Goal: Transaction & Acquisition: Purchase product/service

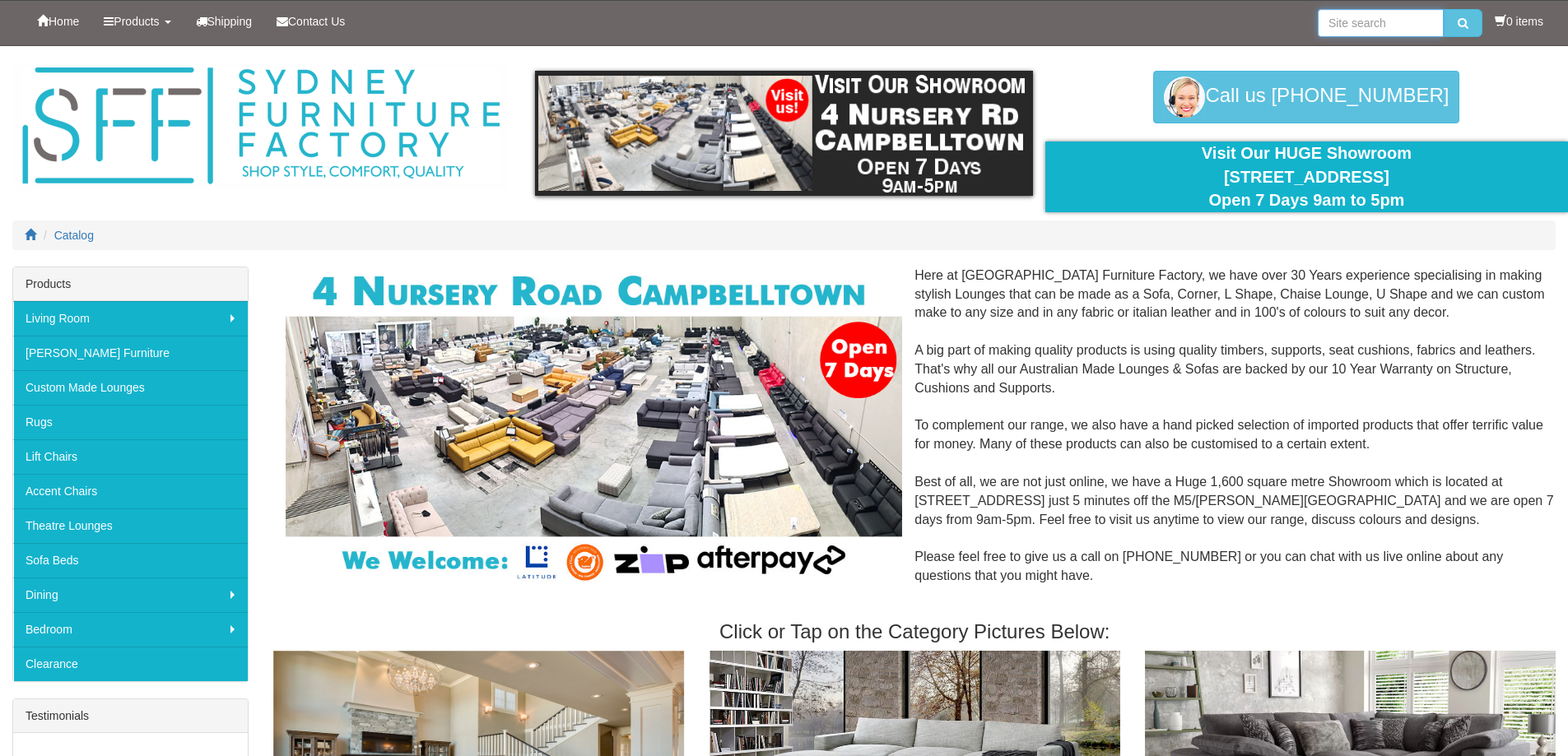
click at [1359, 27] on input "search" at bounding box center [1380, 22] width 126 height 28
type input "sofa beds"
click at [1443, 9] on button "submit" at bounding box center [1463, 22] width 39 height 28
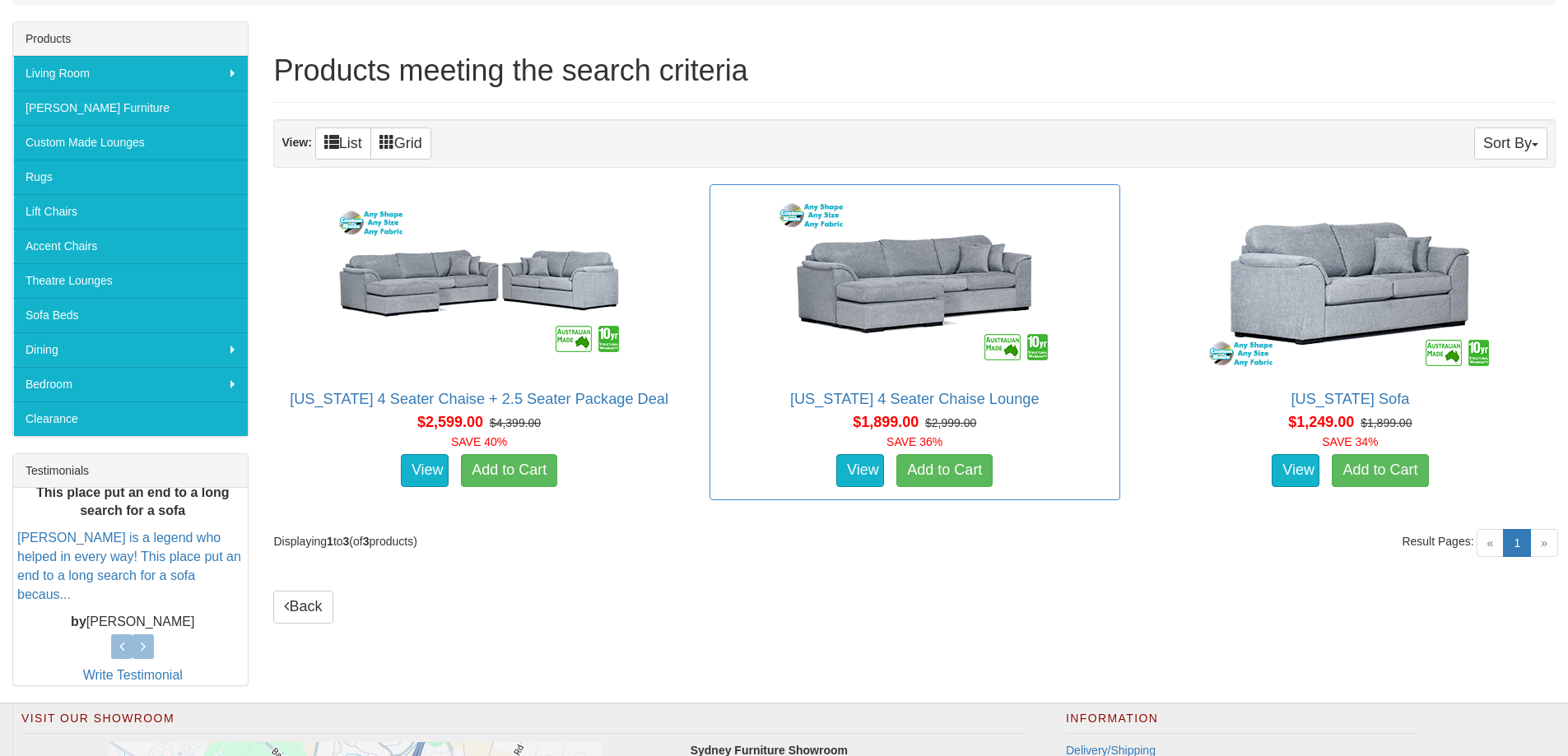
scroll to position [247, 0]
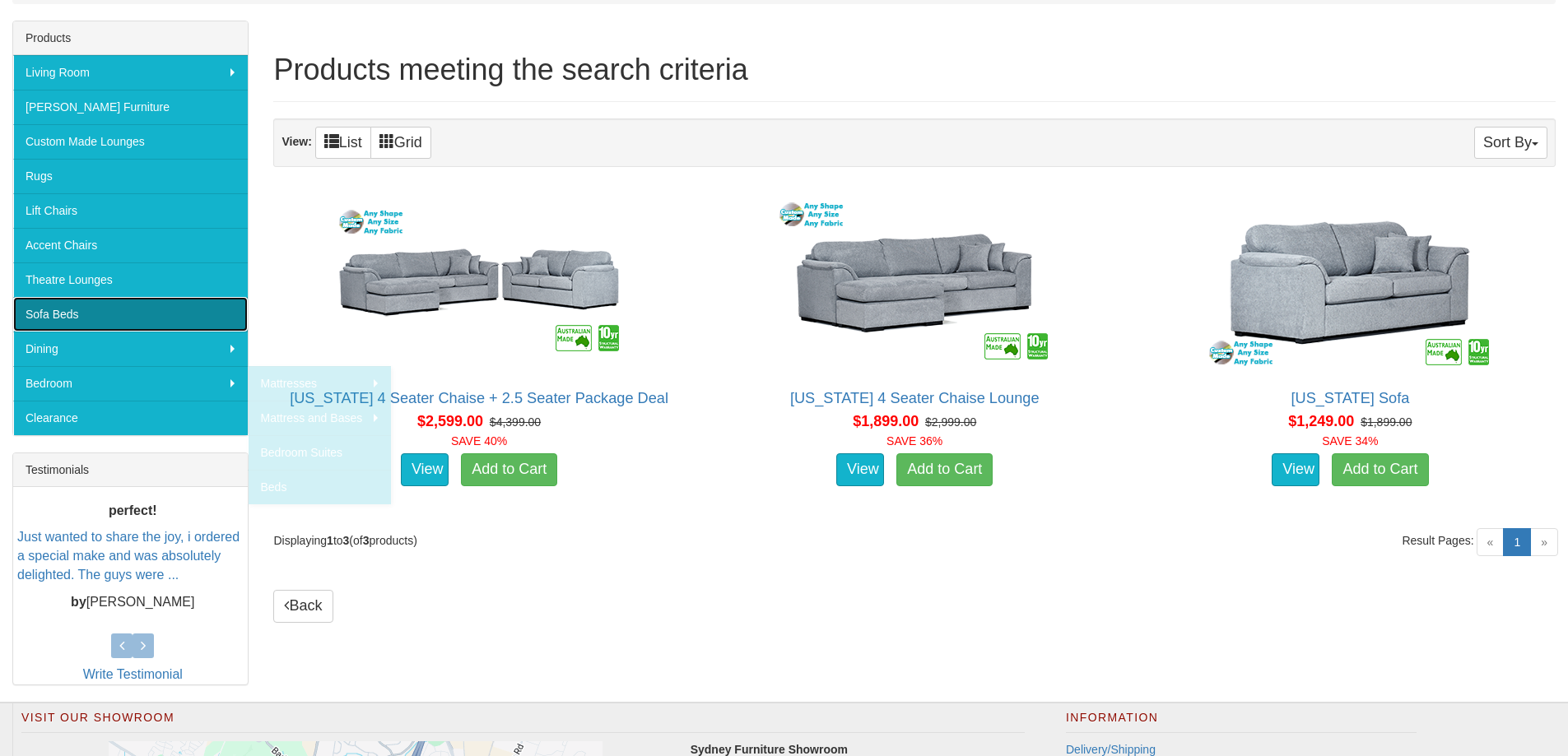
click at [56, 307] on link "Sofa Beds" at bounding box center [131, 314] width 235 height 35
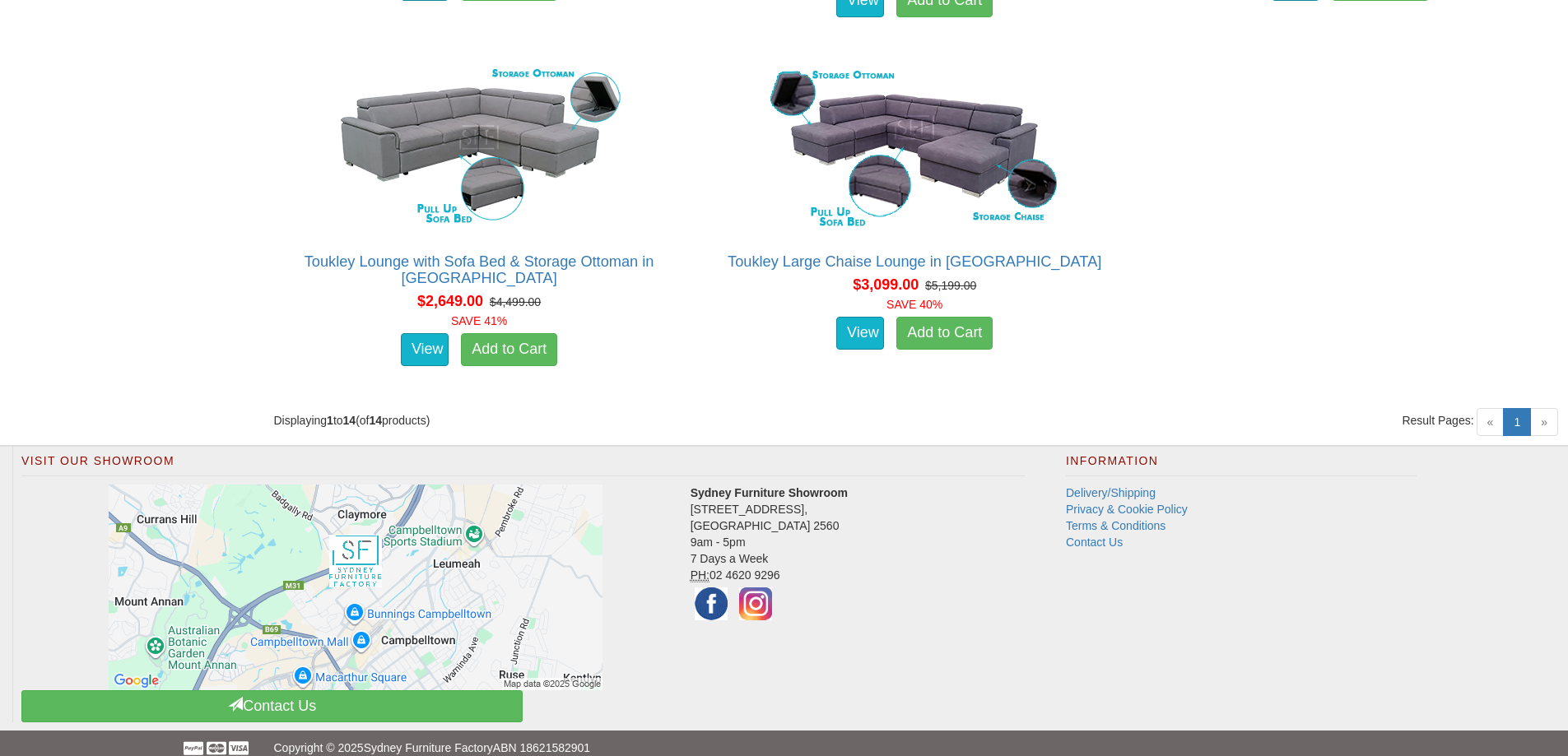
scroll to position [2522, 0]
